Goal: Information Seeking & Learning: Find specific fact

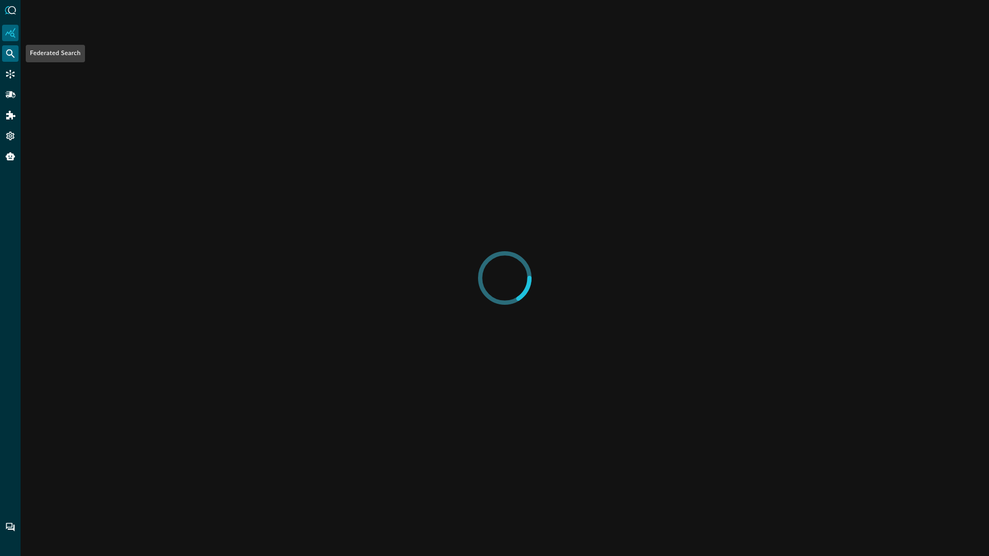
click at [12, 53] on icon "Federated Search" at bounding box center [10, 53] width 9 height 9
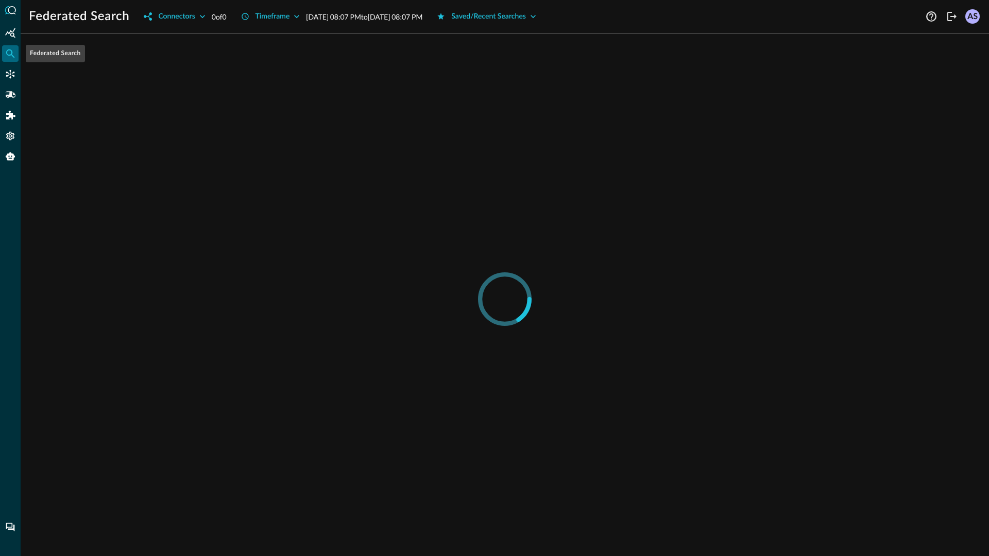
click at [12, 53] on icon "Federated Search" at bounding box center [10, 53] width 9 height 9
click at [11, 77] on icon "Connectors" at bounding box center [10, 74] width 10 height 10
click at [9, 47] on div "Federated Search" at bounding box center [10, 53] width 16 height 16
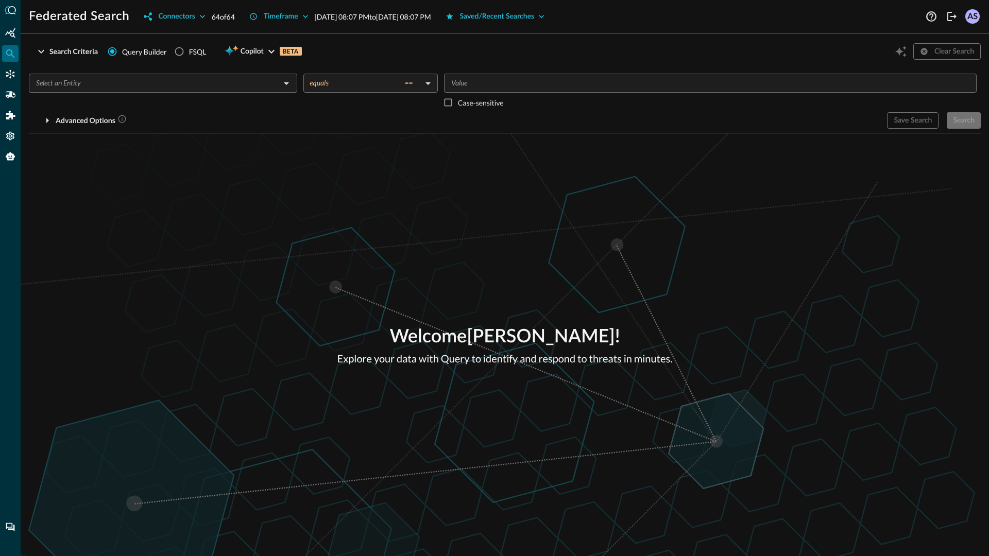
click at [276, 82] on input "text" at bounding box center [154, 83] width 245 height 13
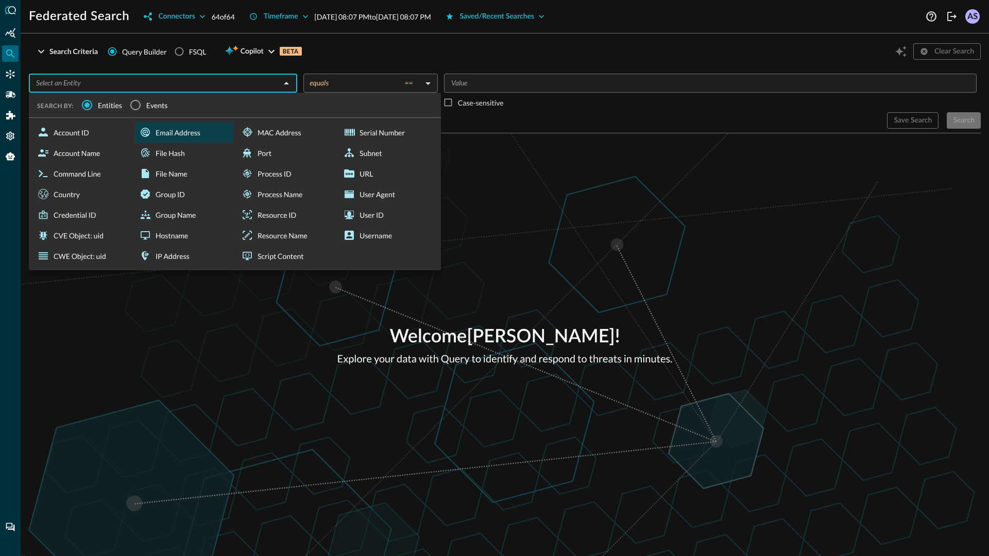
click at [183, 134] on div "Email Address" at bounding box center [184, 132] width 98 height 21
type input "Email Address"
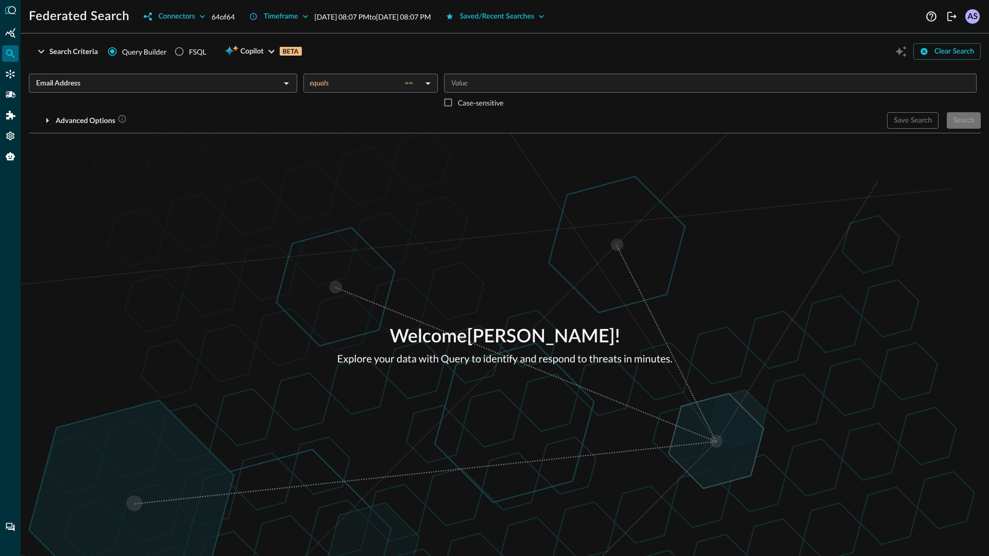
click at [481, 80] on input "Value" at bounding box center [709, 83] width 525 height 13
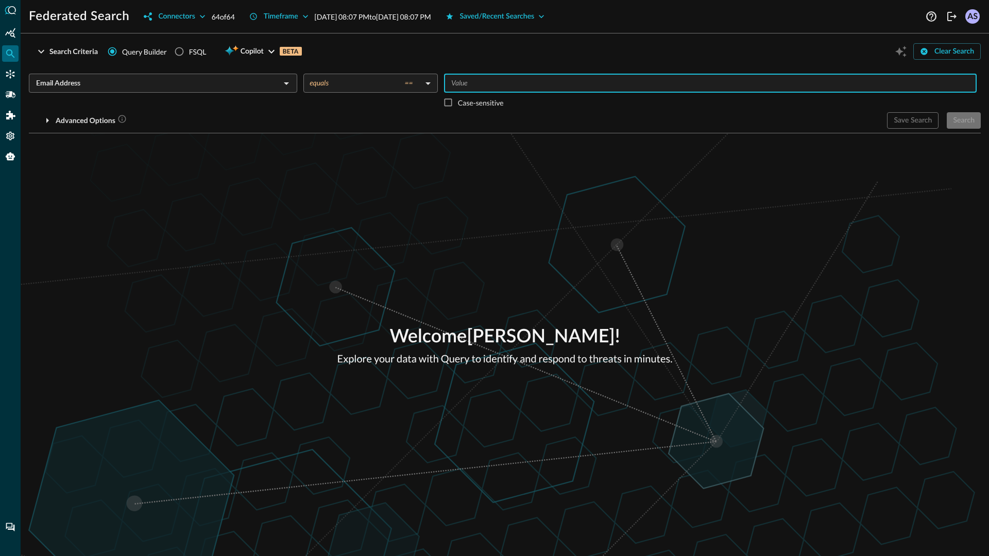
click at [352, 76] on body "Federated Search Connectors 64 of 64 Timeframe Oct 08, 2025 08:07 PM to Oct 09,…" at bounding box center [494, 278] width 989 height 556
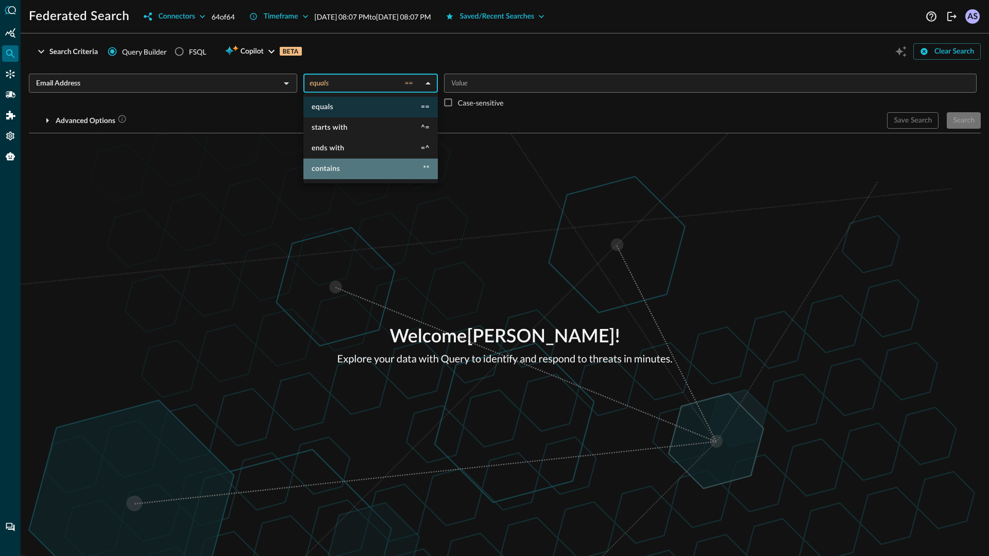
click at [343, 164] on li "contains **" at bounding box center [370, 169] width 134 height 21
type input "contains"
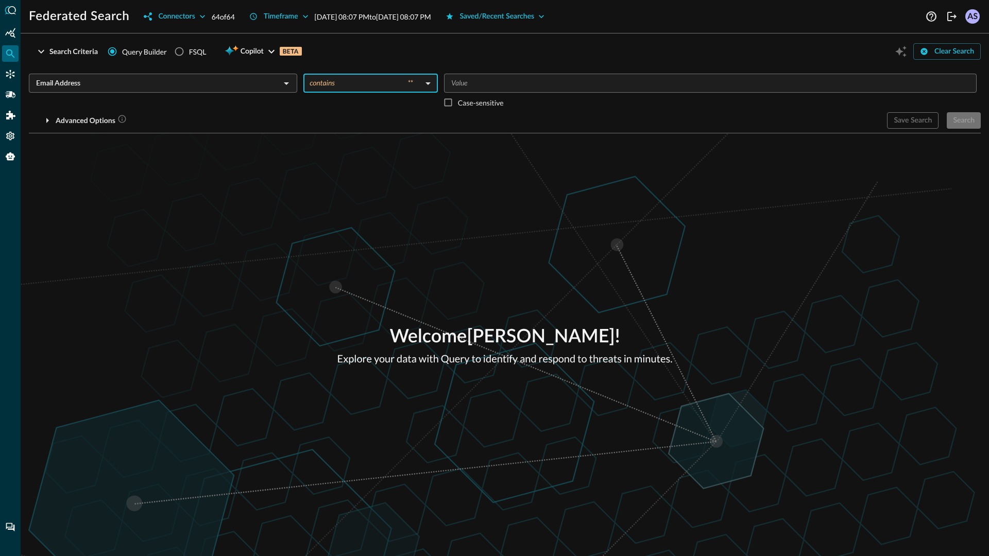
click at [474, 88] on input "Value" at bounding box center [709, 83] width 525 height 13
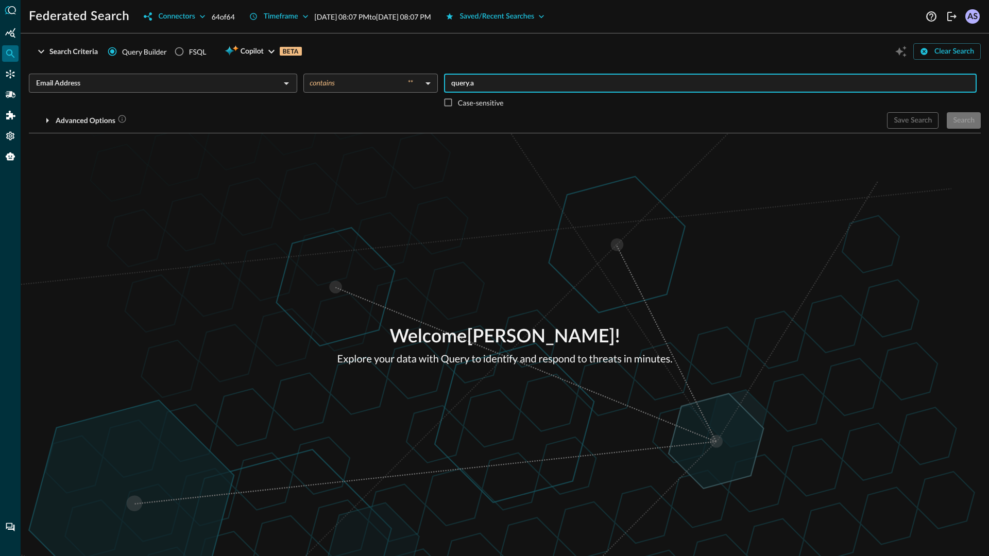
type input "query.ai"
type input "ajbsja"
click at [516, 84] on icon at bounding box center [511, 83] width 7 height 7
click at [285, 86] on icon "Open" at bounding box center [286, 83] width 12 height 12
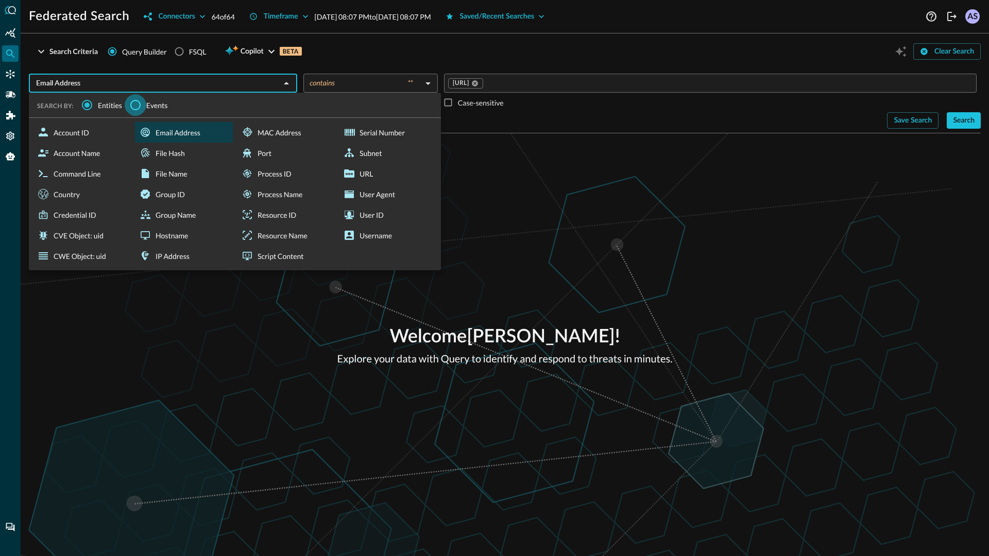
click at [139, 105] on input "Events" at bounding box center [136, 105] width 22 height 22
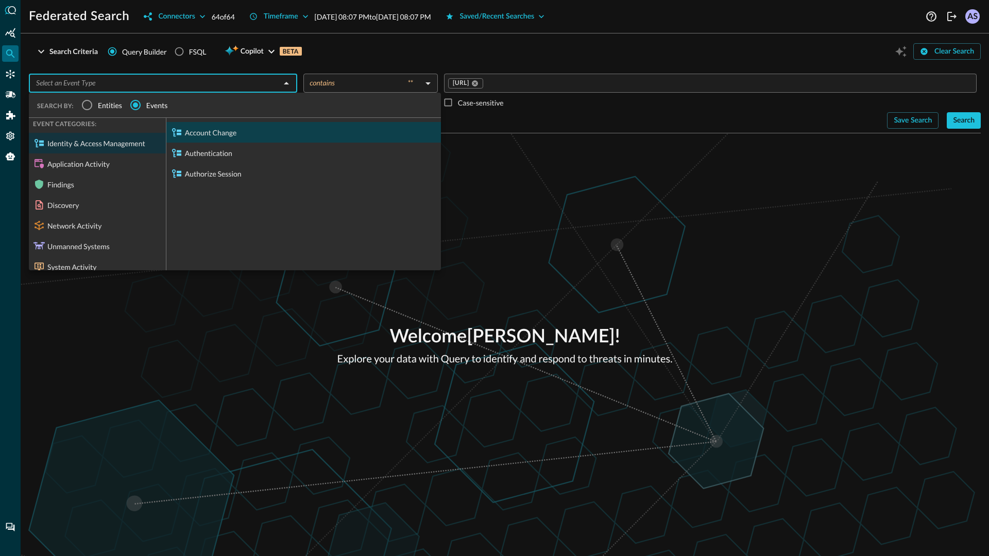
click at [202, 134] on div "Account Change" at bounding box center [303, 132] width 275 height 21
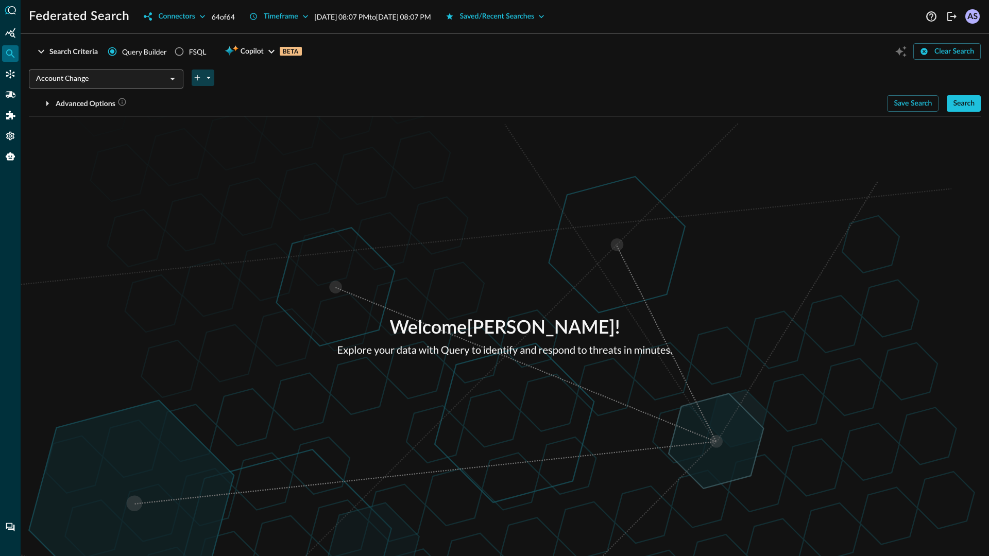
click at [196, 79] on icon "plus-arrow-button" at bounding box center [197, 77] width 9 height 9
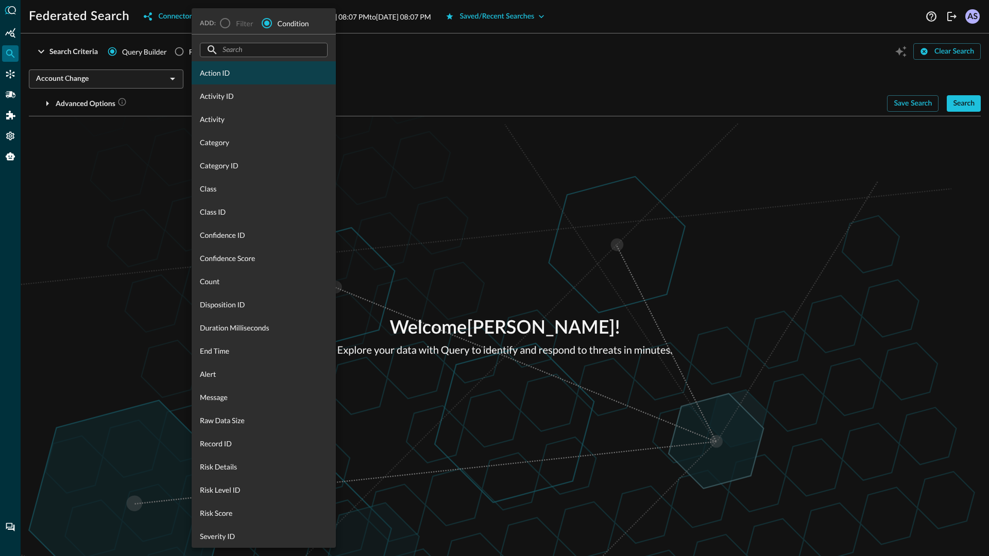
click at [227, 77] on span "Action ID" at bounding box center [264, 72] width 128 height 11
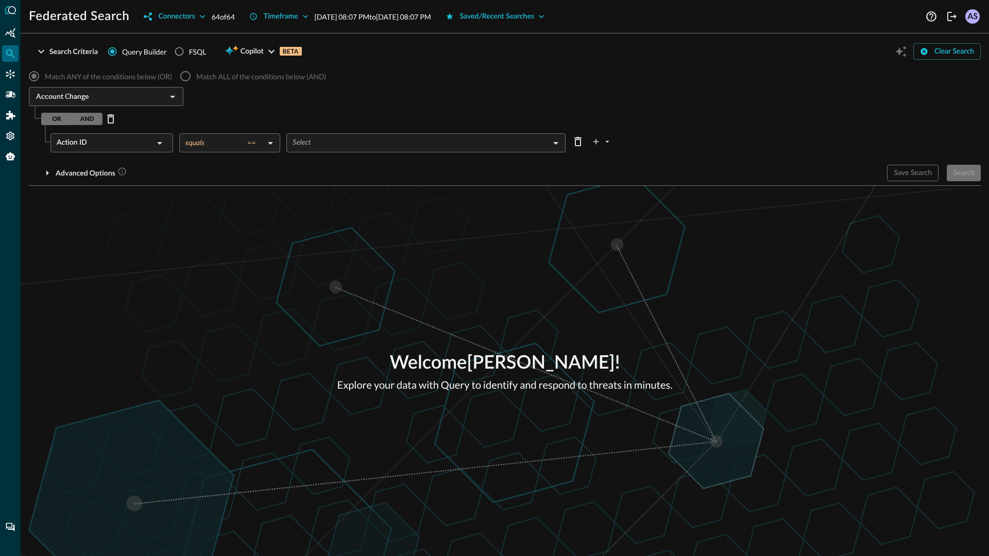
click at [319, 140] on body "Federated Search Connectors 64 of 64 Timeframe Oct 08, 2025 08:07 PM to Oct 09,…" at bounding box center [494, 278] width 989 height 556
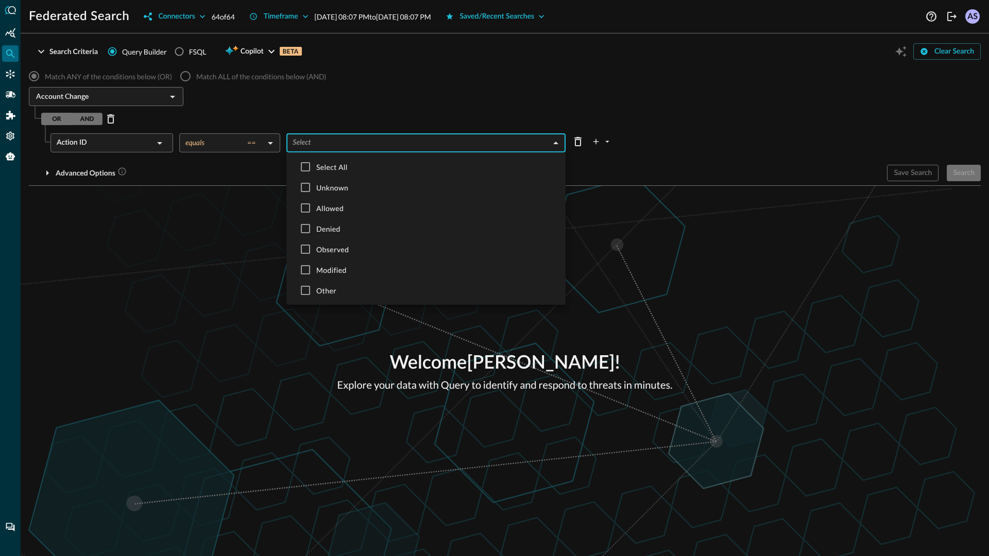
click at [239, 188] on div at bounding box center [494, 278] width 989 height 556
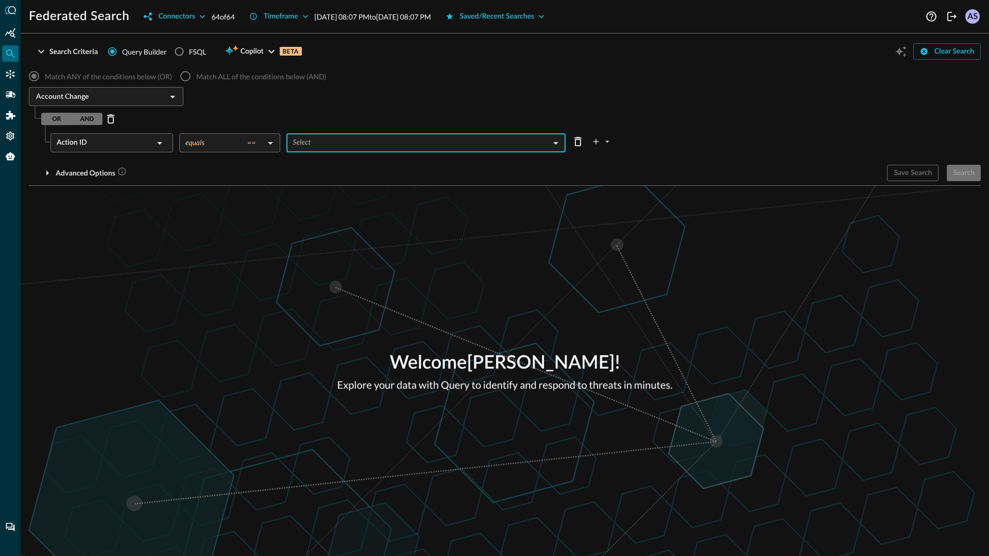
click at [171, 143] on div "Action ID ​" at bounding box center [111, 142] width 123 height 19
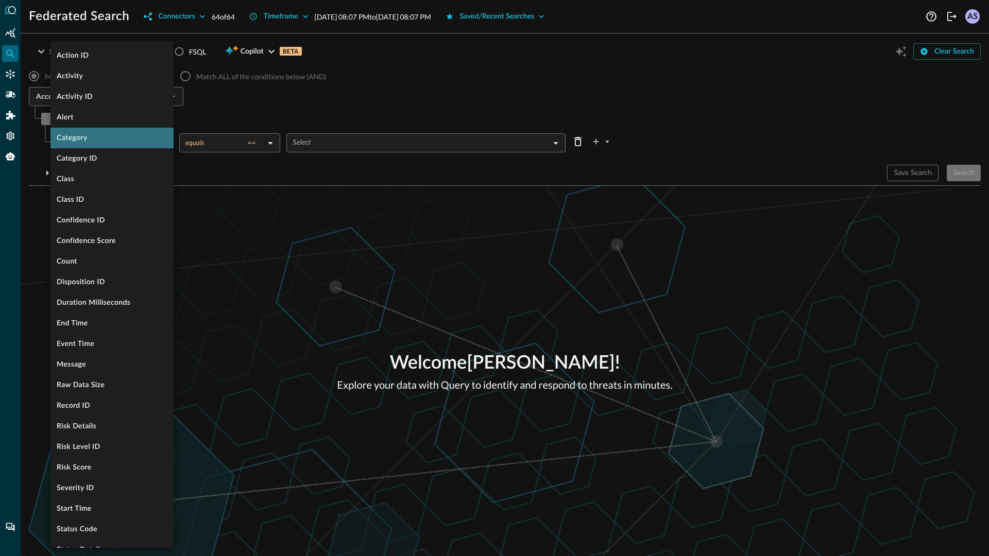
click at [111, 133] on li "Category" at bounding box center [111, 138] width 123 height 21
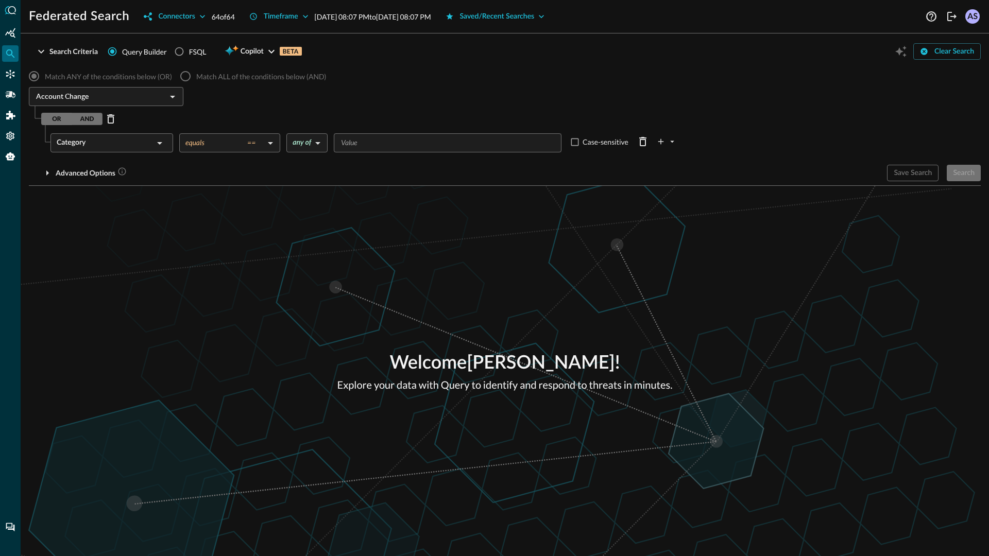
click at [367, 141] on input "Value" at bounding box center [447, 143] width 220 height 13
type input "qwd"
click at [389, 141] on input "Value" at bounding box center [463, 143] width 187 height 13
type input "qwqw"
click at [321, 144] on body "Federated Search Connectors 64 of 64 Timeframe Oct 08, 2025 08:07 PM to Oct 09,…" at bounding box center [494, 278] width 989 height 556
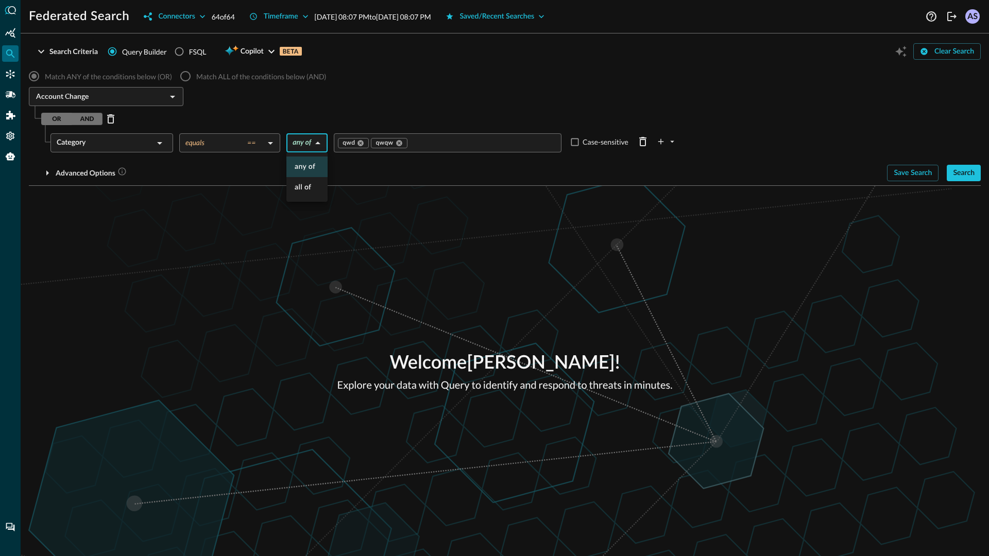
click at [329, 232] on div at bounding box center [494, 278] width 989 height 556
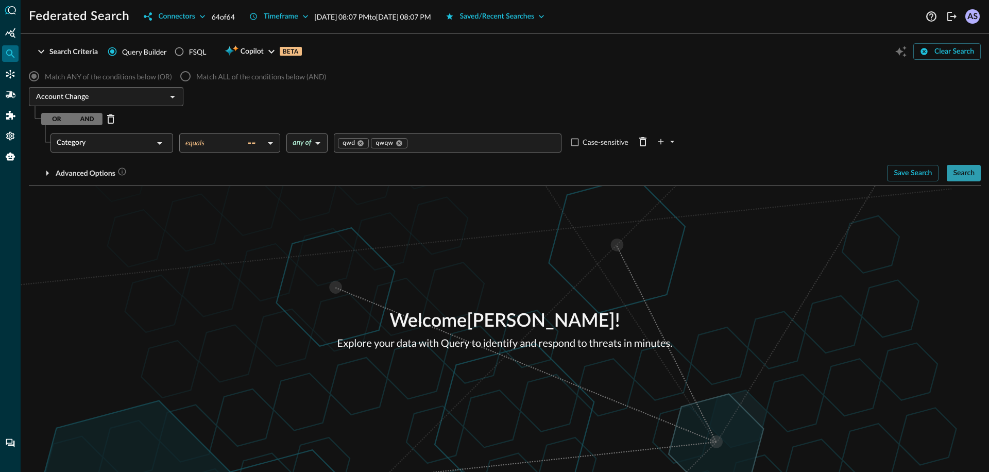
click at [971, 174] on button "Search" at bounding box center [964, 173] width 34 height 16
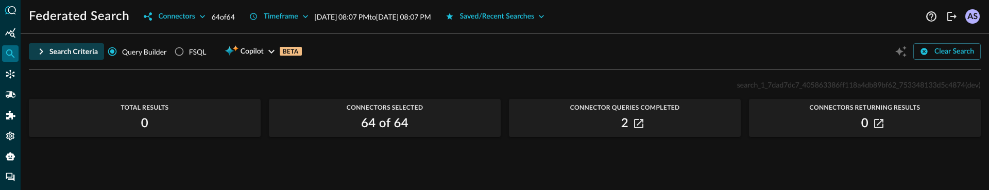
click at [41, 50] on icon "button" at bounding box center [41, 51] width 12 height 12
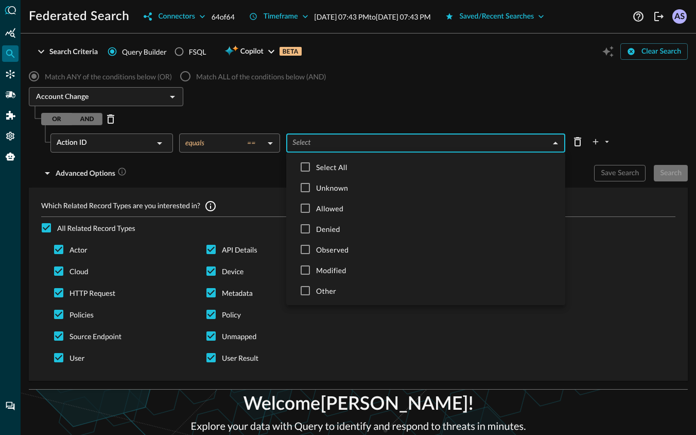
click at [326, 144] on body "Federated Search Connectors 64 of 64 Timeframe [DATE] 07:43 PM to [DATE] 07:43 …" at bounding box center [348, 217] width 696 height 435
click at [160, 144] on div at bounding box center [348, 217] width 696 height 435
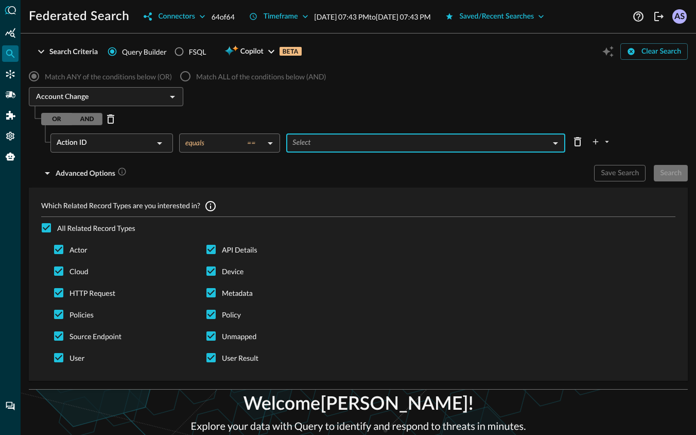
click at [137, 145] on div "Action ID" at bounding box center [105, 142] width 97 height 19
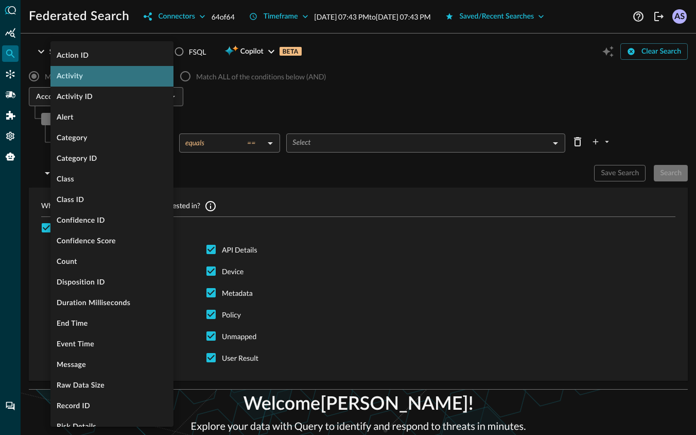
click at [96, 80] on li "Activity" at bounding box center [111, 76] width 123 height 21
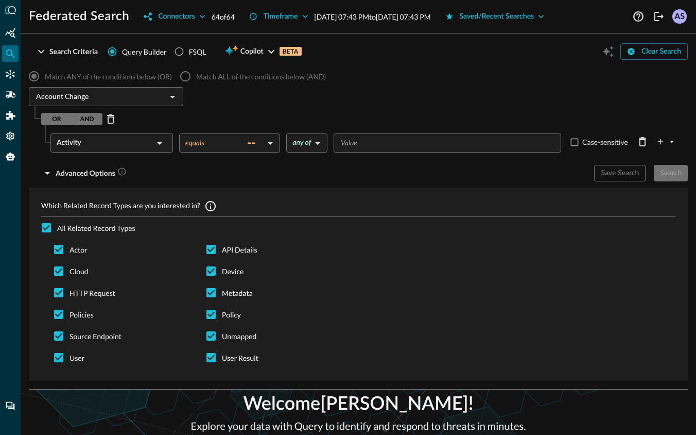
click at [374, 145] on input "Value" at bounding box center [447, 143] width 220 height 13
type input "wd"
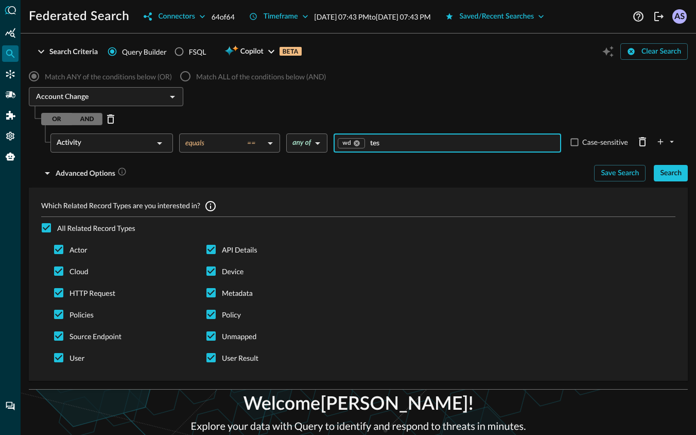
type input "test"
click at [328, 112] on div "OR AND" at bounding box center [364, 119] width 647 height 16
click at [256, 148] on body "Federated Search Connectors 64 of 64 Timeframe [DATE] 07:43 PM to [DATE] 07:43 …" at bounding box center [348, 217] width 696 height 435
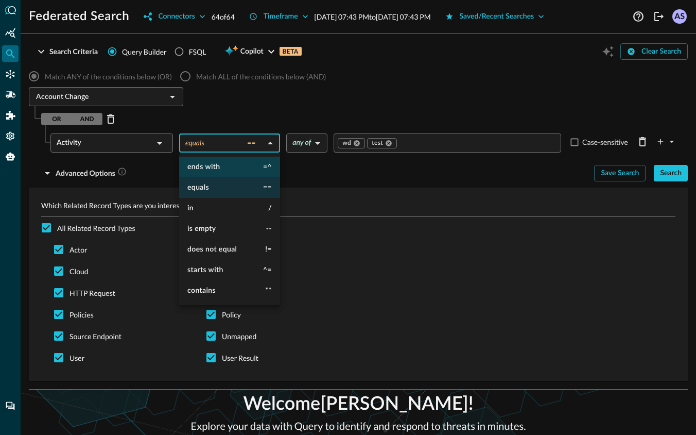
click at [229, 168] on li "ends with =^" at bounding box center [229, 167] width 101 height 21
type input "ends with"
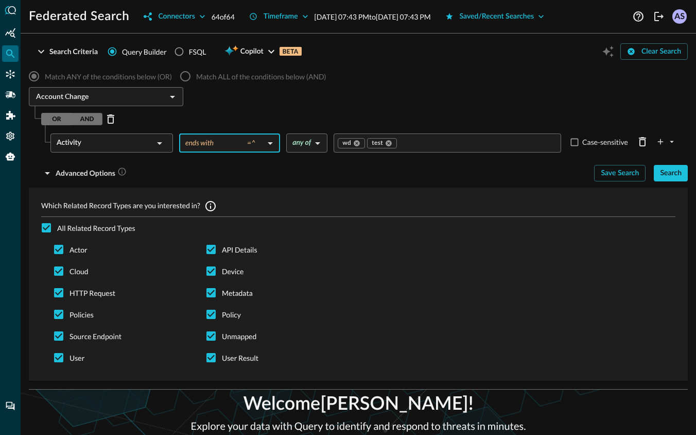
click at [287, 113] on div "OR AND" at bounding box center [364, 119] width 647 height 16
click at [249, 113] on div "OR AND" at bounding box center [364, 119] width 647 height 16
click at [230, 120] on div "OR AND" at bounding box center [364, 119] width 647 height 16
